Goal: Find specific page/section: Find specific page/section

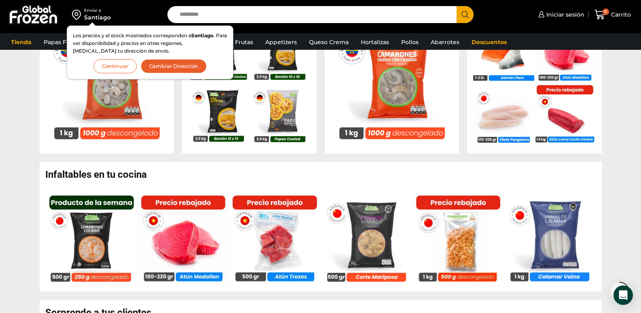
scroll to position [312, 0]
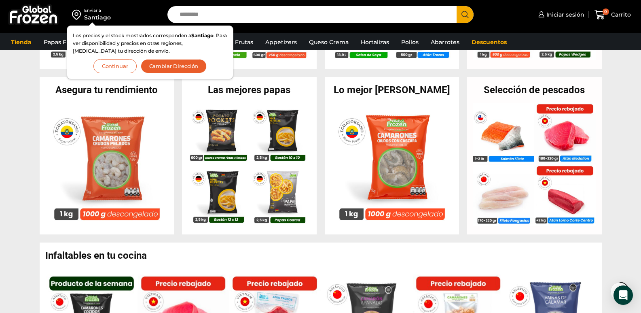
click at [121, 70] on button "Continuar" at bounding box center [114, 66] width 43 height 14
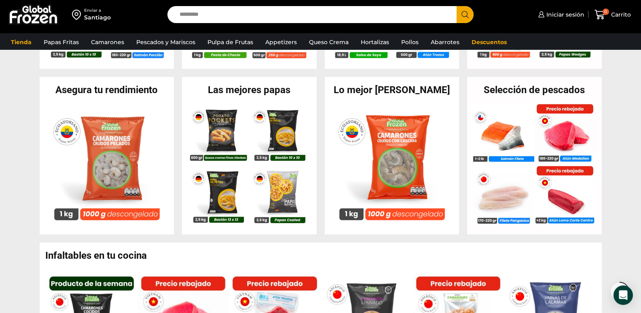
click at [206, 17] on input "Search input" at bounding box center [315, 14] width 278 height 17
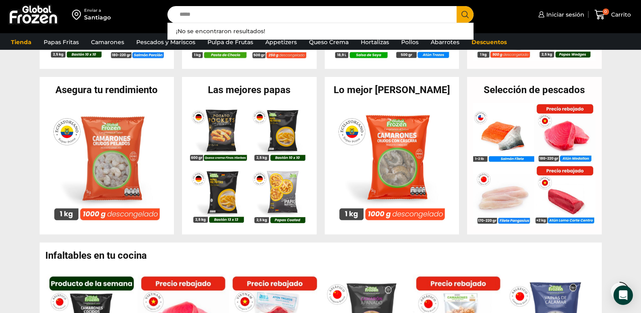
type input "*****"
click at [457, 6] on button "Search" at bounding box center [465, 14] width 17 height 17
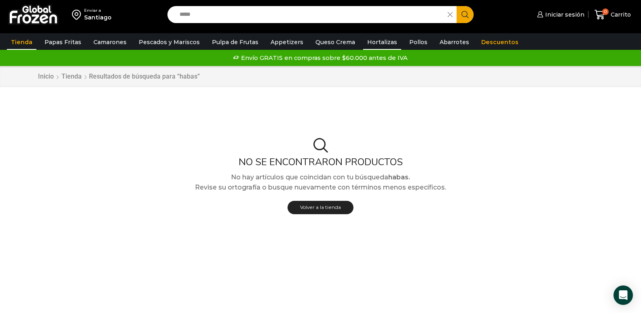
click at [367, 45] on link "Hortalizas" at bounding box center [382, 41] width 38 height 15
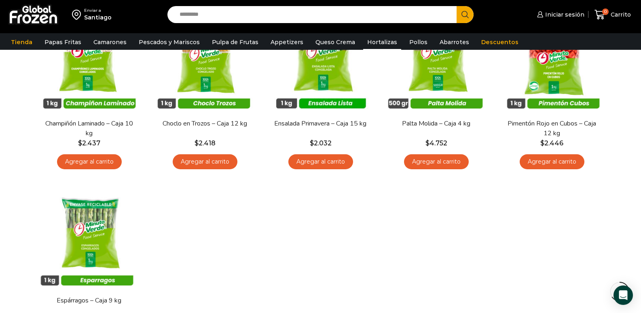
scroll to position [170, 0]
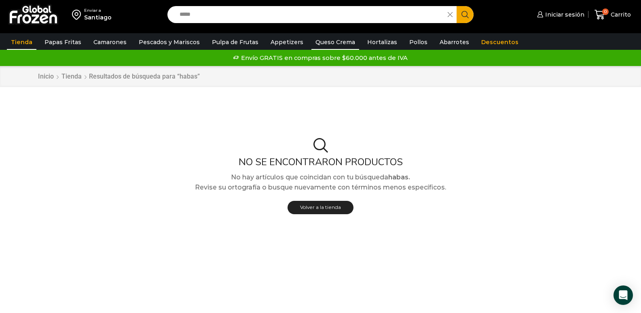
click at [328, 40] on link "Queso Crema" at bounding box center [336, 41] width 48 height 15
